Goal: Information Seeking & Learning: Learn about a topic

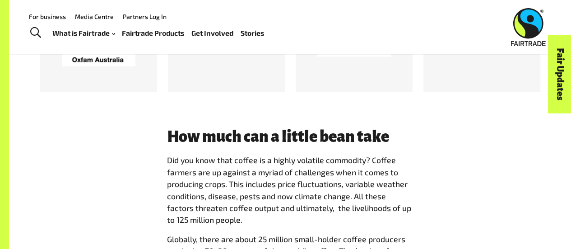
scroll to position [946, 0]
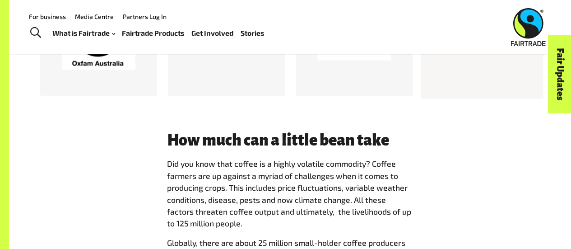
click at [505, 87] on div at bounding box center [482, 37] width 123 height 123
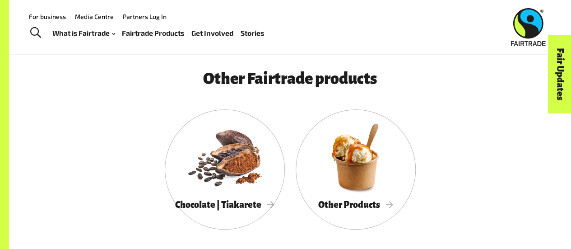
scroll to position [1990, 0]
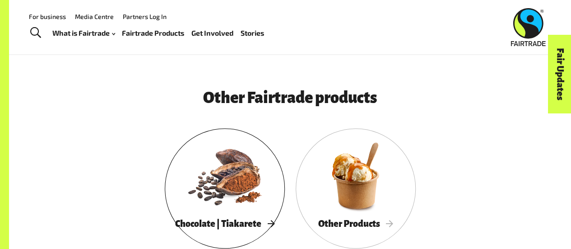
click at [214, 180] on div at bounding box center [225, 175] width 120 height 78
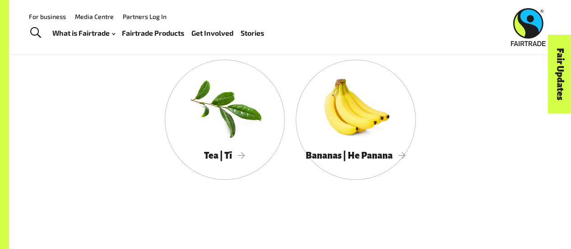
scroll to position [1696, 0]
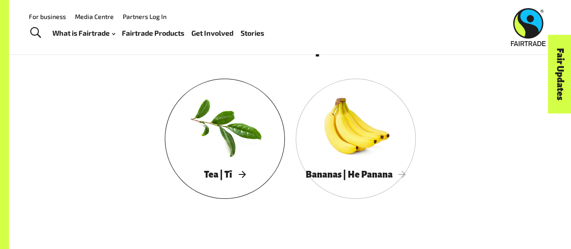
click at [226, 137] on div at bounding box center [225, 126] width 120 height 78
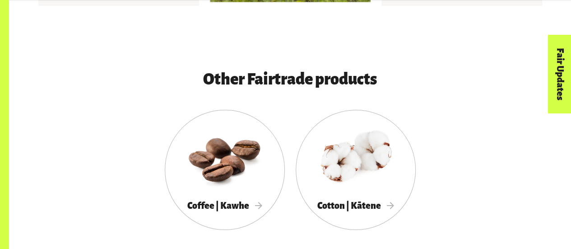
scroll to position [1546, 0]
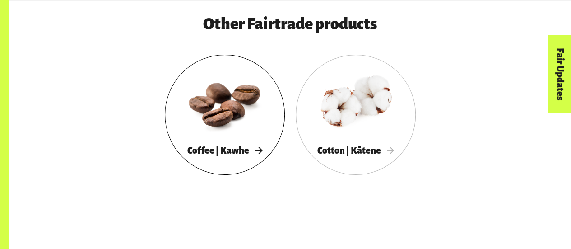
click at [234, 130] on div at bounding box center [225, 102] width 120 height 78
